Goal: Task Accomplishment & Management: Use online tool/utility

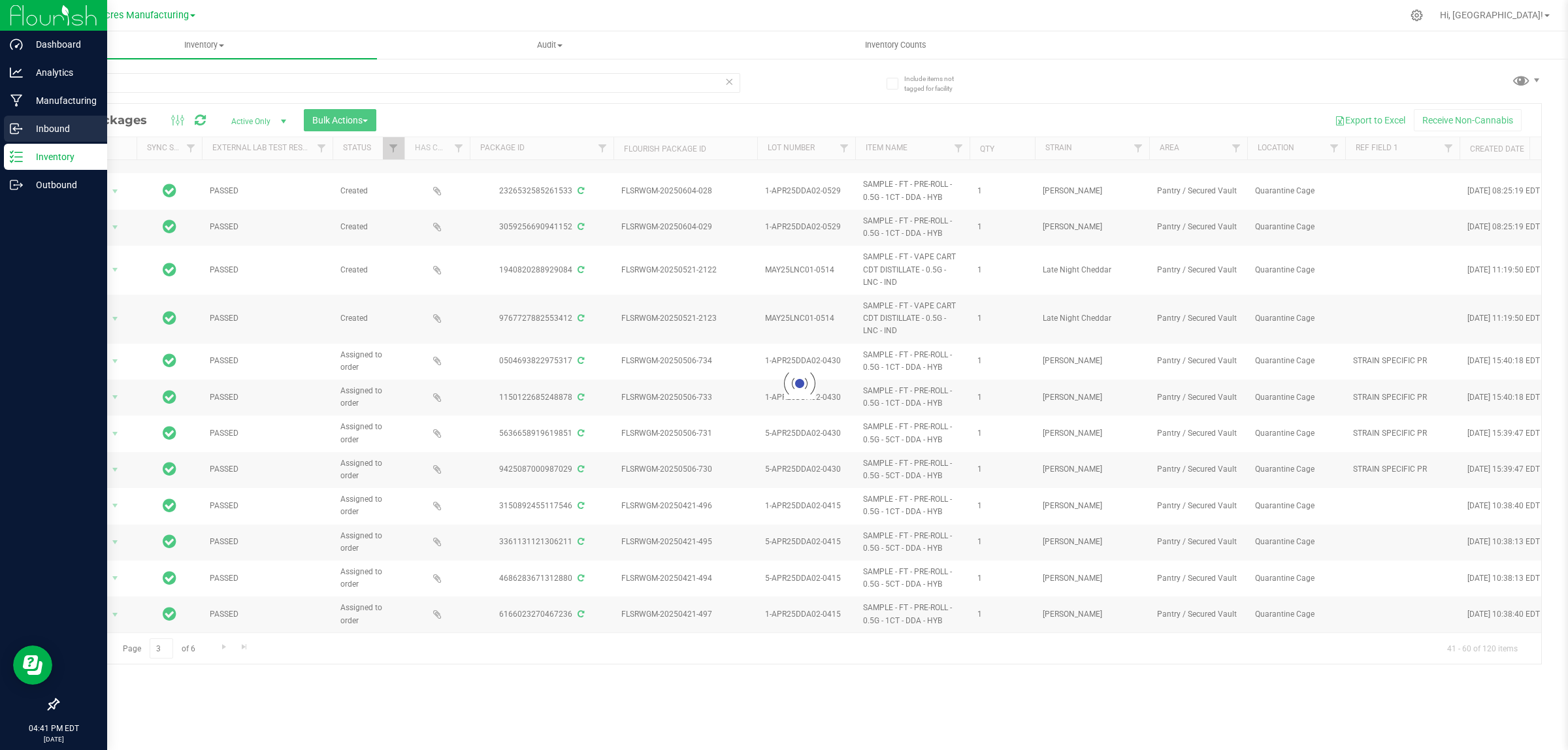
click at [59, 132] on p "Inbound" at bounding box center [62, 128] width 78 height 15
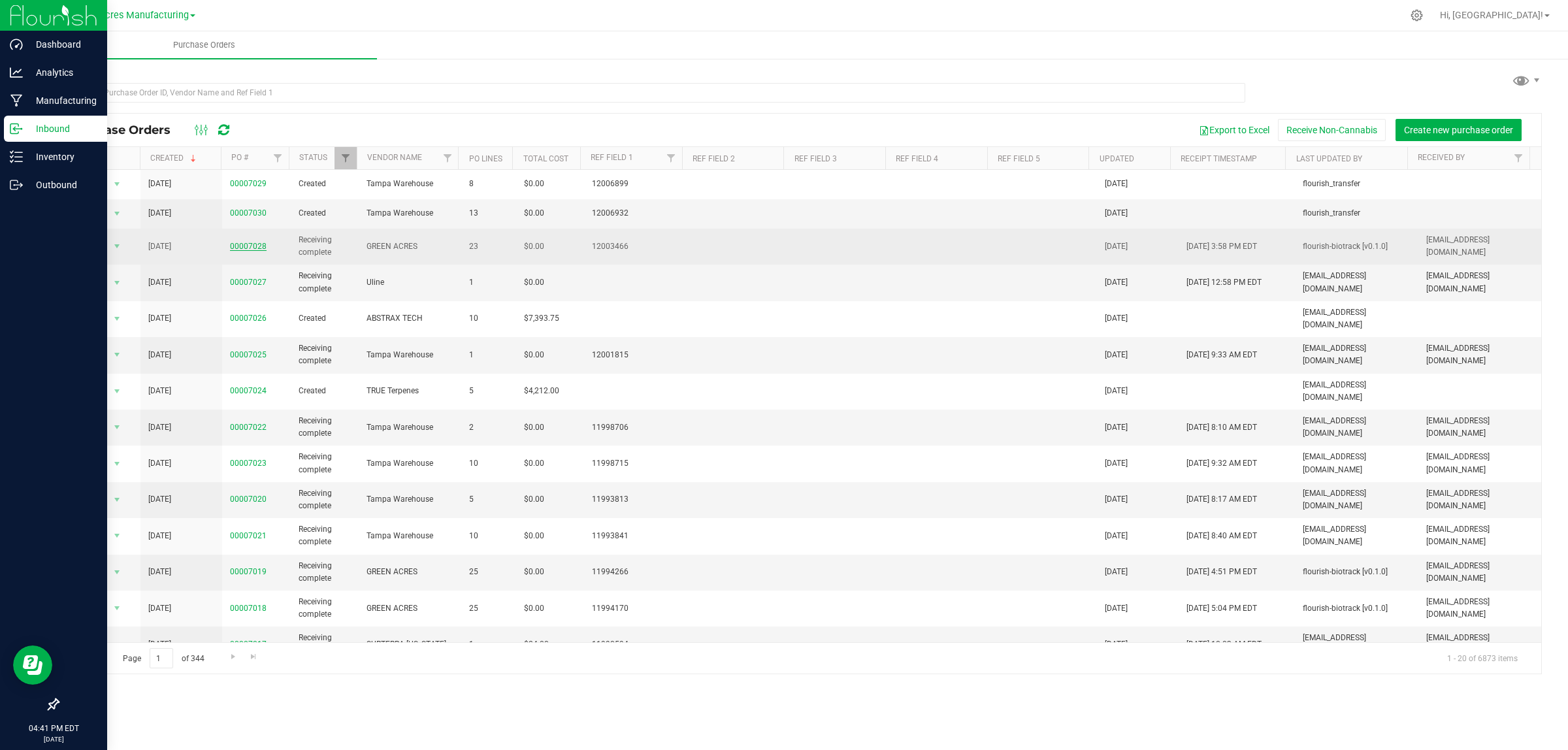
click at [246, 249] on link "00007028" at bounding box center [248, 246] width 36 height 9
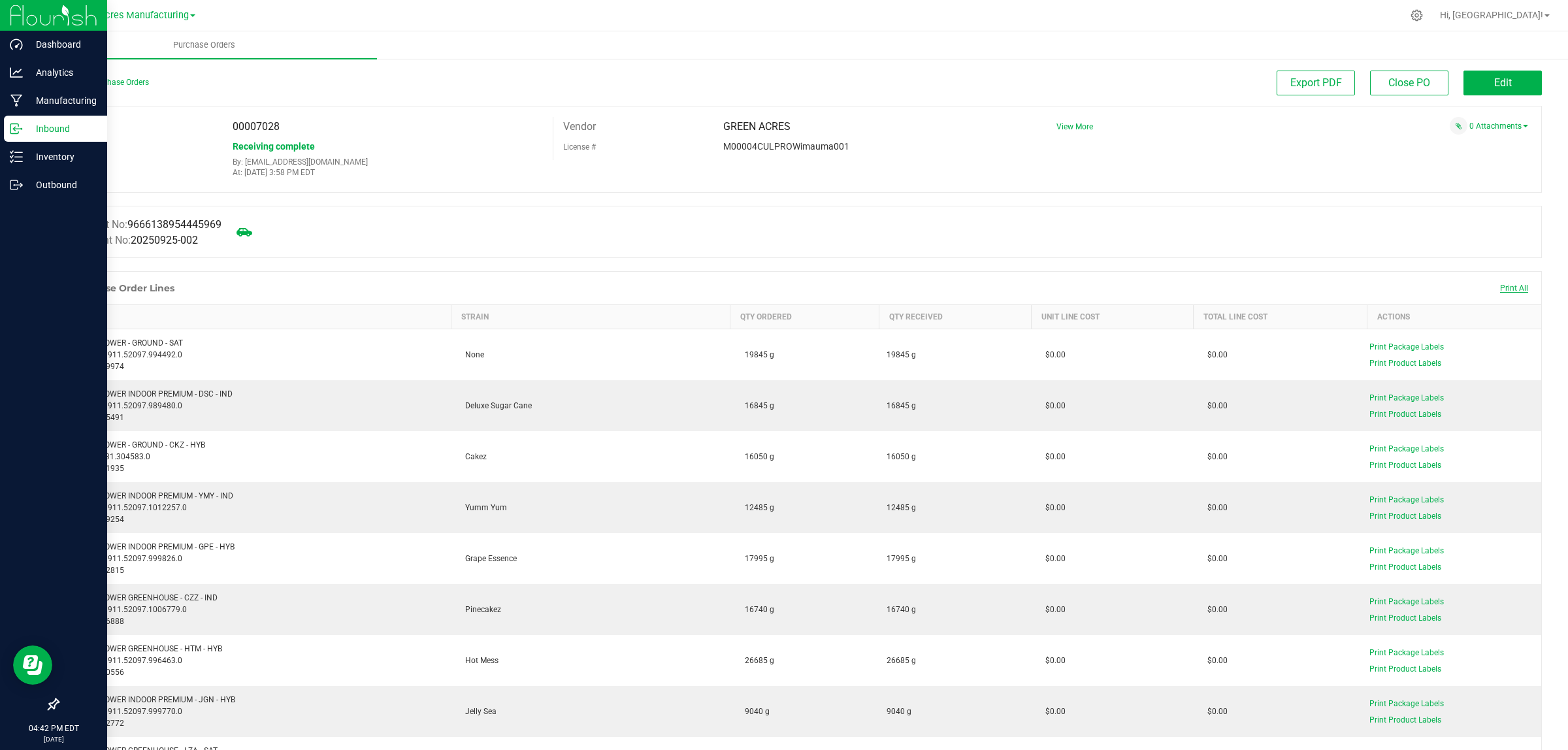
click at [1503, 284] on span "Print All" at bounding box center [1514, 288] width 28 height 9
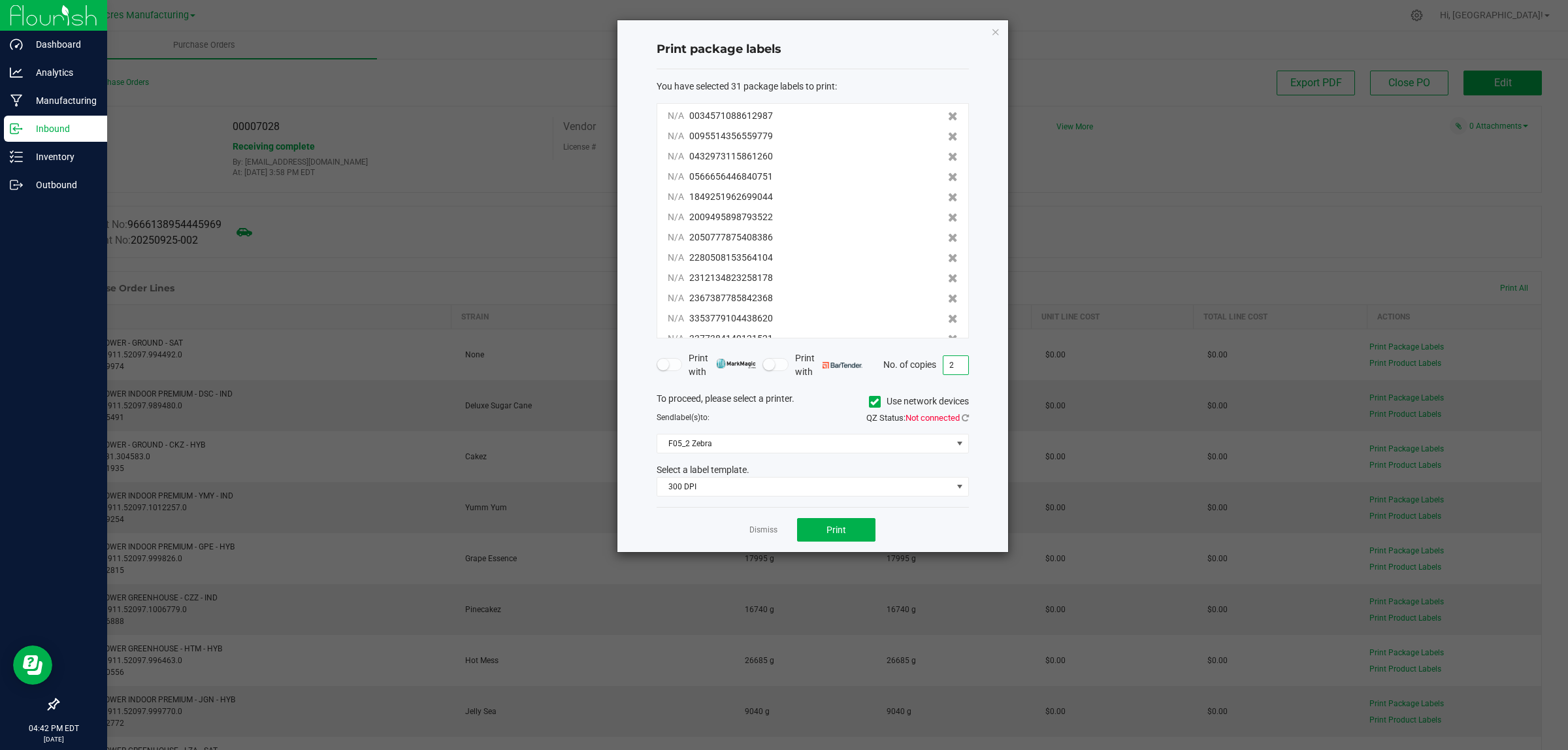
type input "2"
click at [874, 402] on icon at bounding box center [875, 402] width 8 height 0
click at [0, 0] on input "Use network devices" at bounding box center [0, 0] width 0 height 0
click at [799, 439] on span at bounding box center [805, 443] width 295 height 18
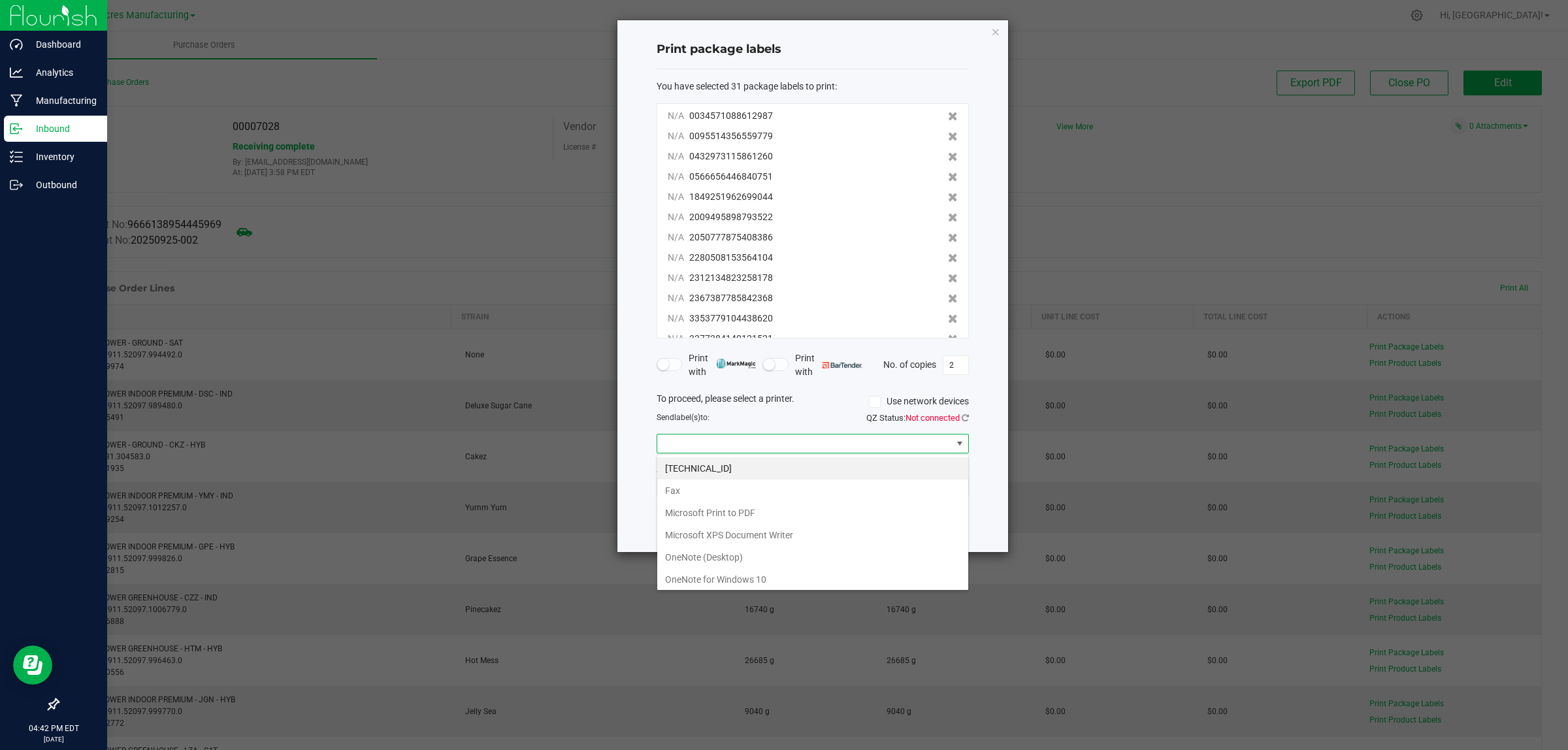
scroll to position [20, 311]
click at [799, 439] on span at bounding box center [805, 443] width 295 height 18
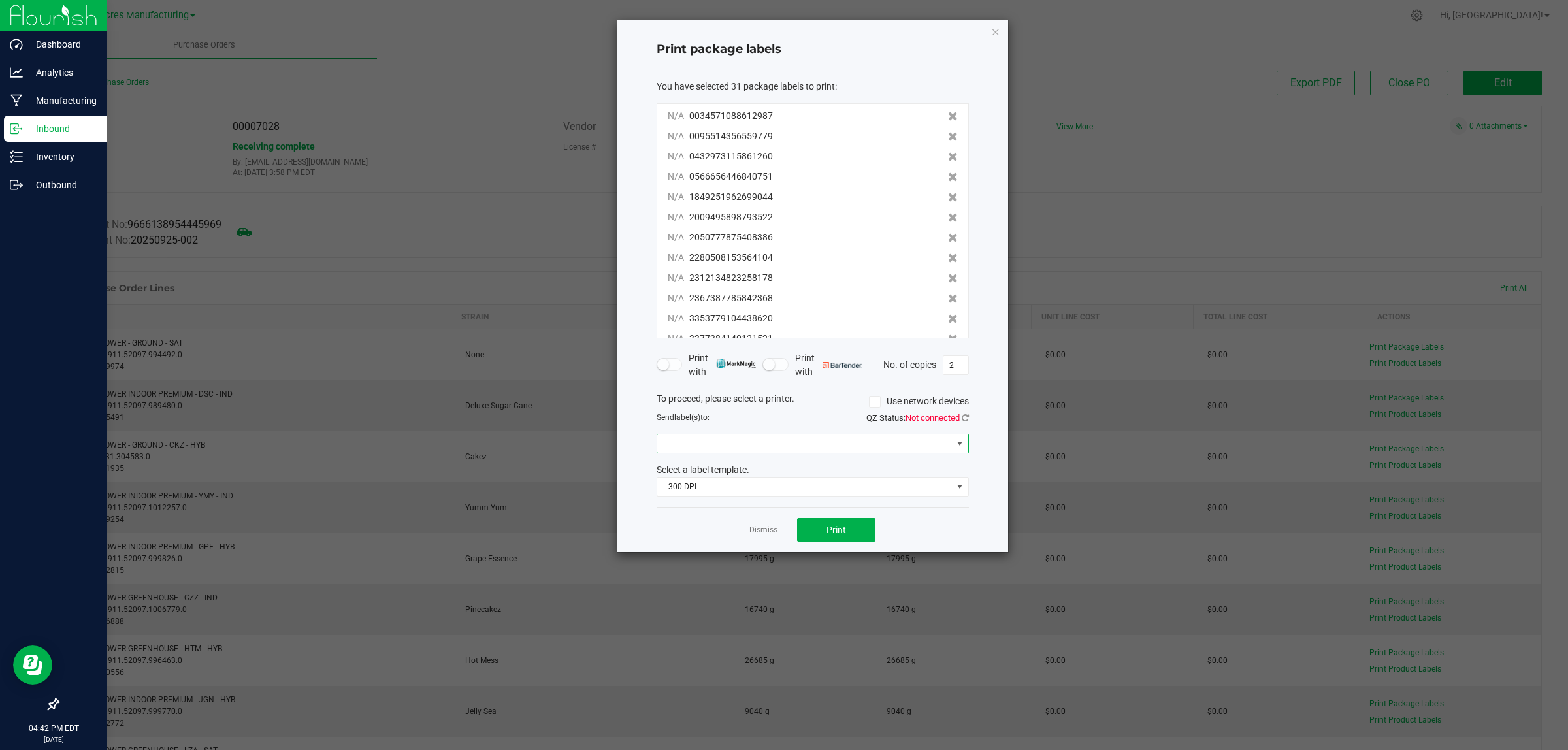
click at [958, 416] on span "Not connected" at bounding box center [933, 418] width 54 height 10
click at [964, 415] on icon at bounding box center [966, 418] width 7 height 8
click at [878, 402] on span at bounding box center [875, 402] width 12 height 12
click at [0, 0] on input "Use network devices" at bounding box center [0, 0] width 0 height 0
click at [959, 416] on span "Connected" at bounding box center [940, 418] width 40 height 10
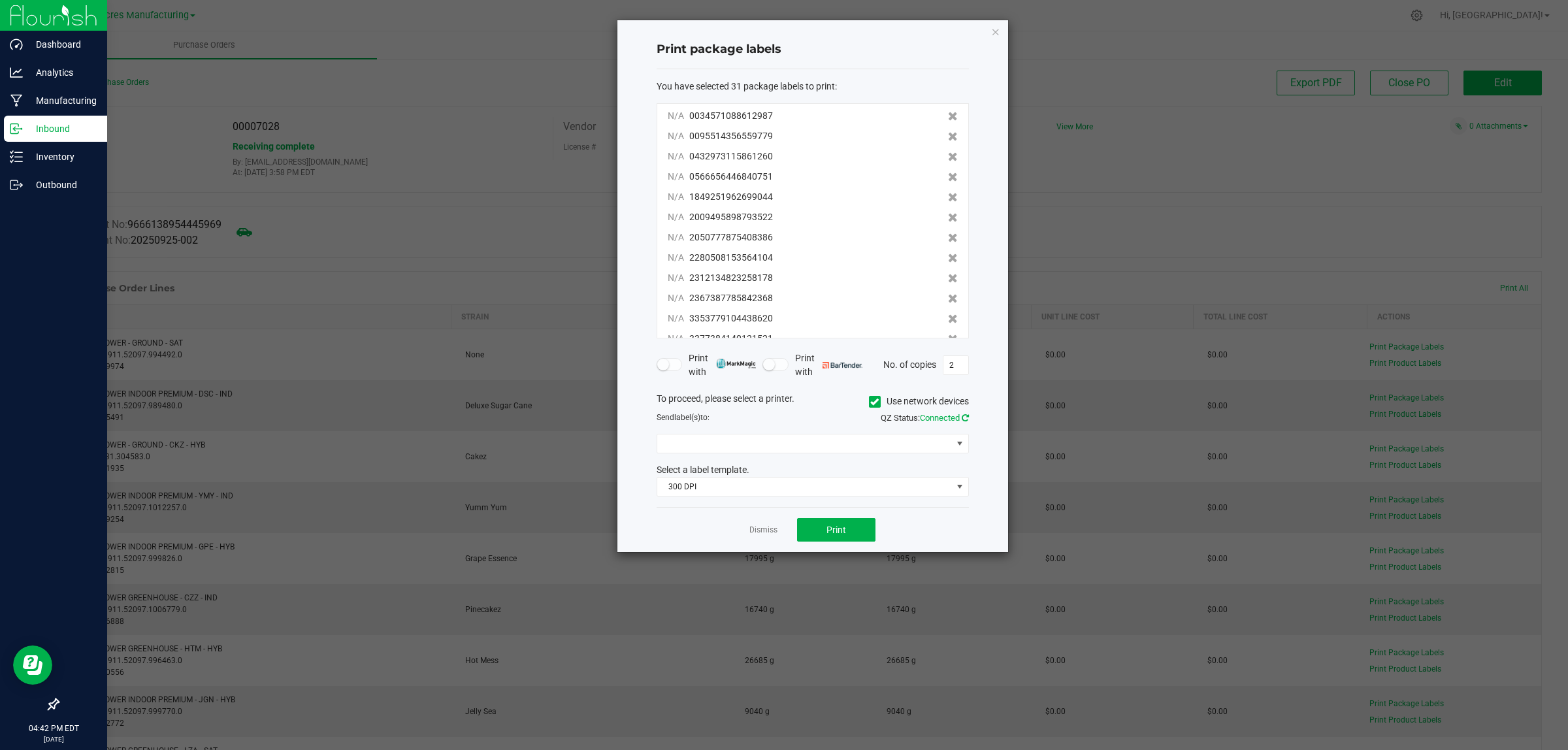
click at [962, 417] on icon at bounding box center [966, 418] width 7 height 8
click at [844, 439] on span "114_Edibles_1" at bounding box center [805, 443] width 295 height 18
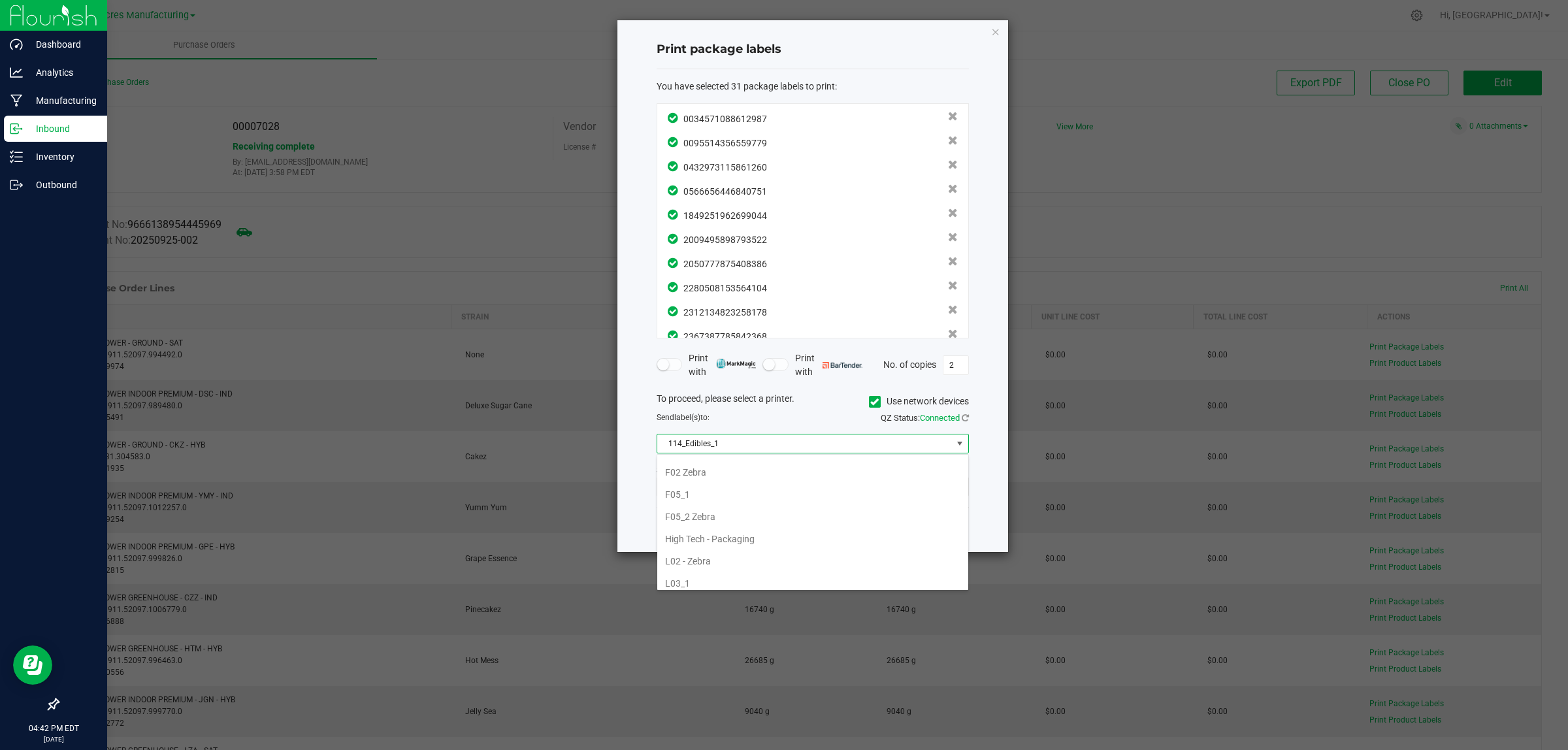
scroll to position [322, 0]
click at [720, 550] on li "F05_2 Zebra" at bounding box center [813, 547] width 311 height 22
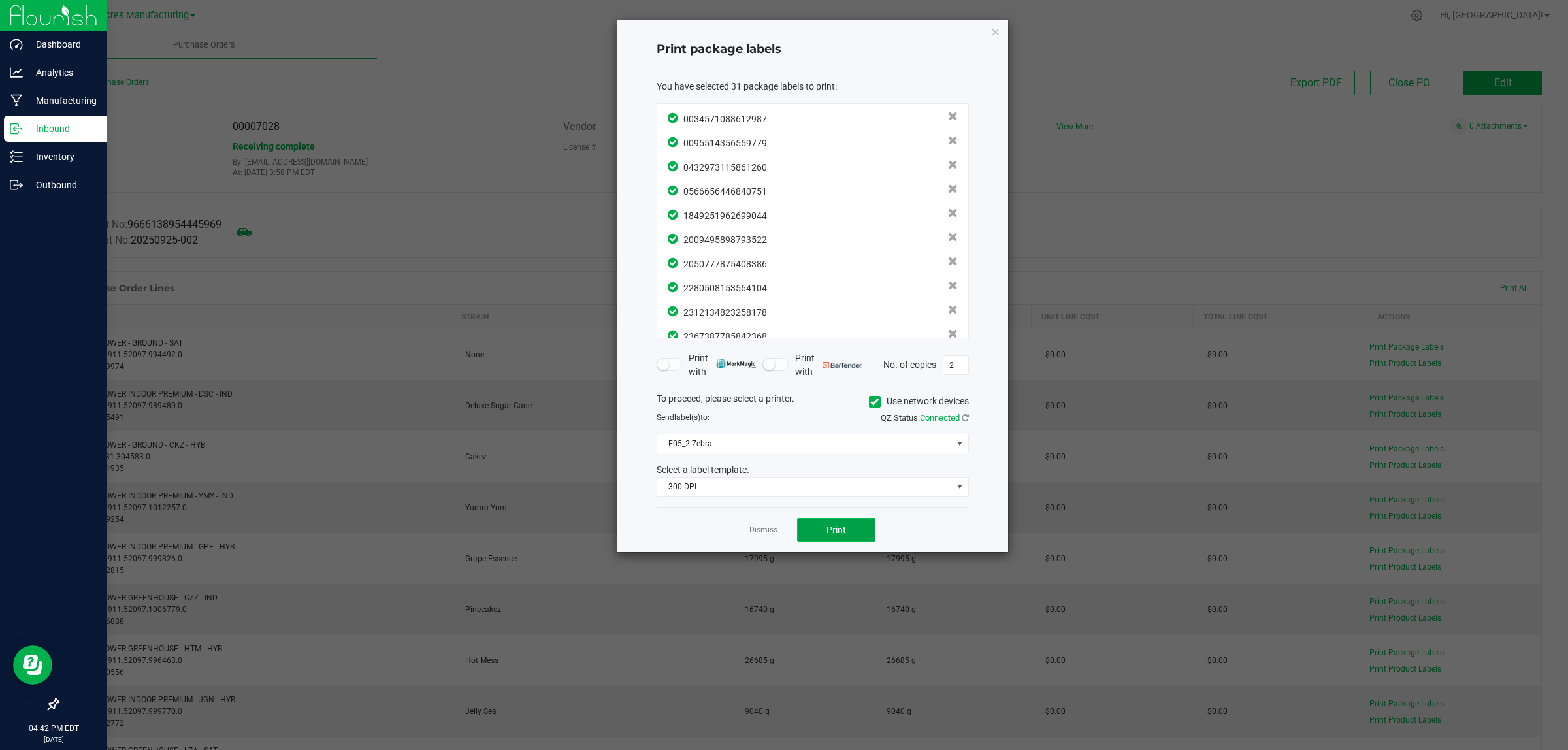
click at [844, 521] on button "Print" at bounding box center [836, 530] width 78 height 24
click at [772, 530] on link "Dismiss" at bounding box center [764, 531] width 28 height 11
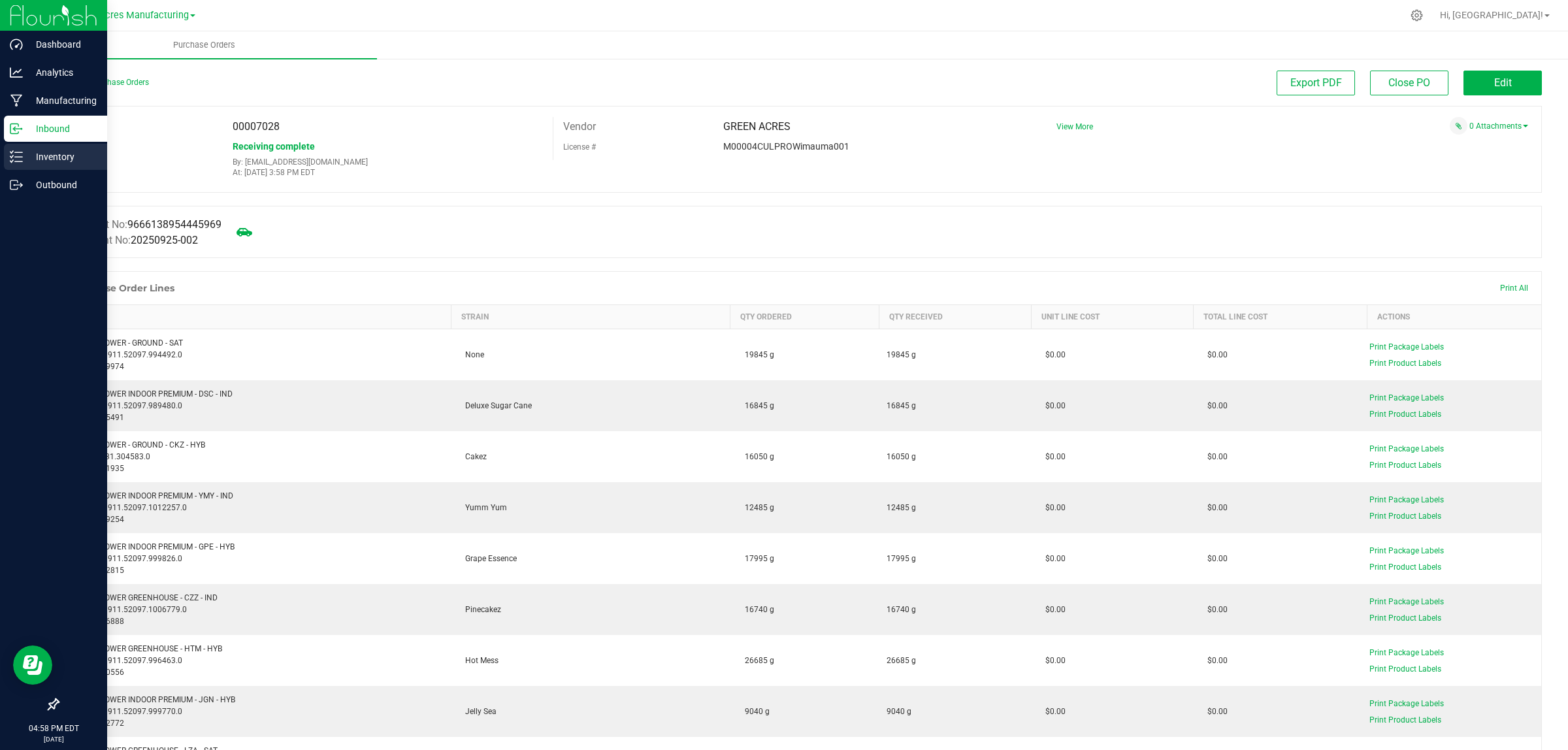
click at [21, 152] on line at bounding box center [19, 152] width 7 height 0
